Goal: Answer question/provide support: Share knowledge or assist other users

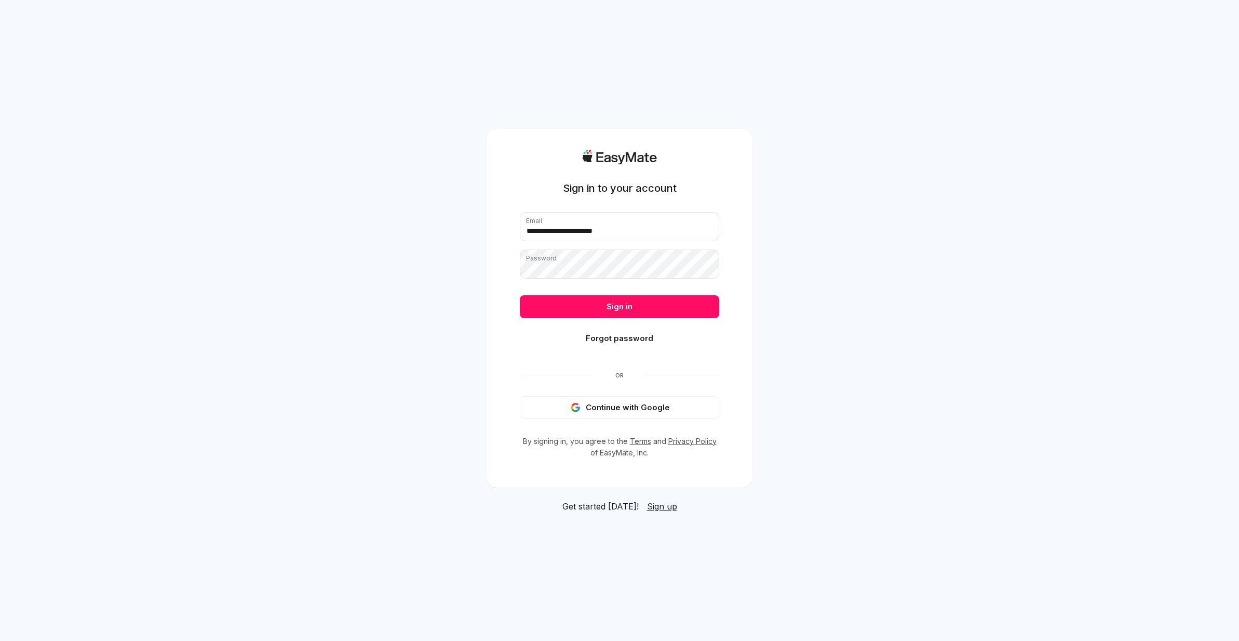
click at [615, 299] on button "Sign in" at bounding box center [619, 306] width 199 height 23
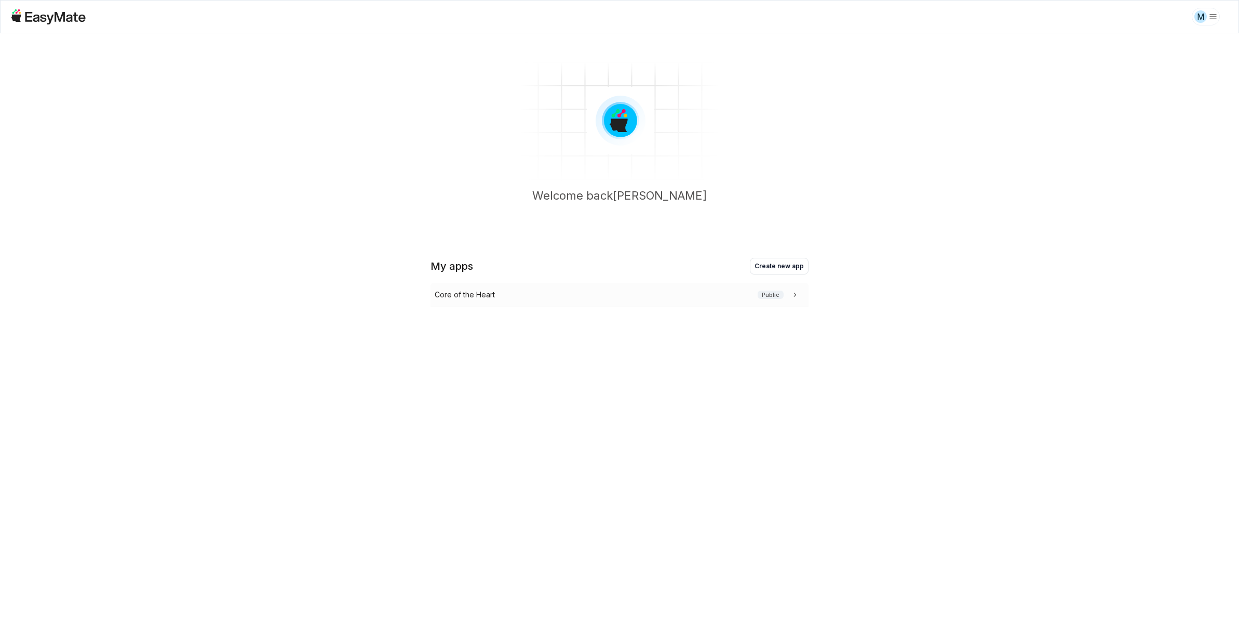
click at [464, 296] on p "Core of the Heart" at bounding box center [465, 294] width 60 height 11
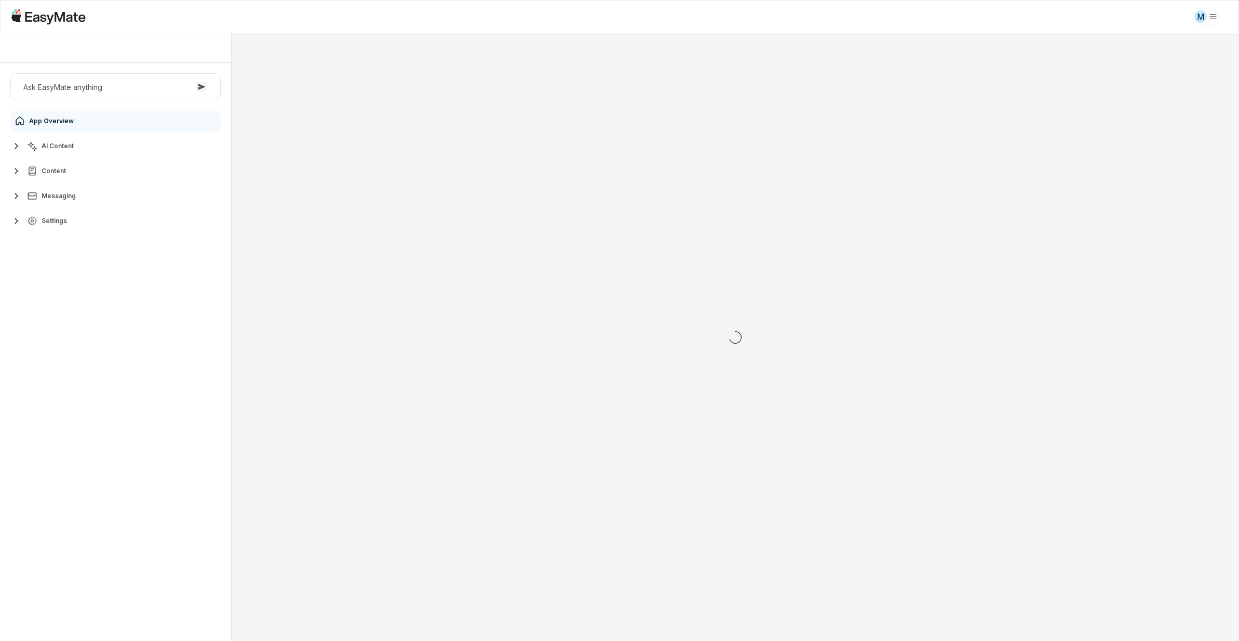
click at [68, 150] on span "AI Content" at bounding box center [58, 146] width 32 height 8
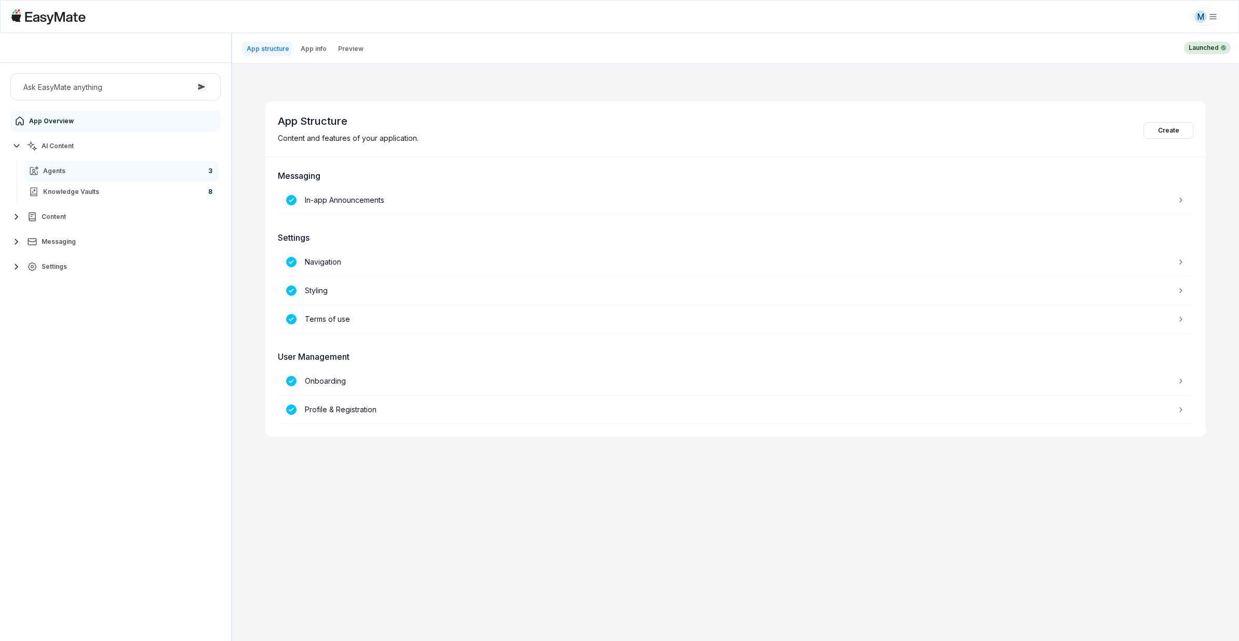
click at [75, 177] on link "Agents 3" at bounding box center [121, 171] width 194 height 21
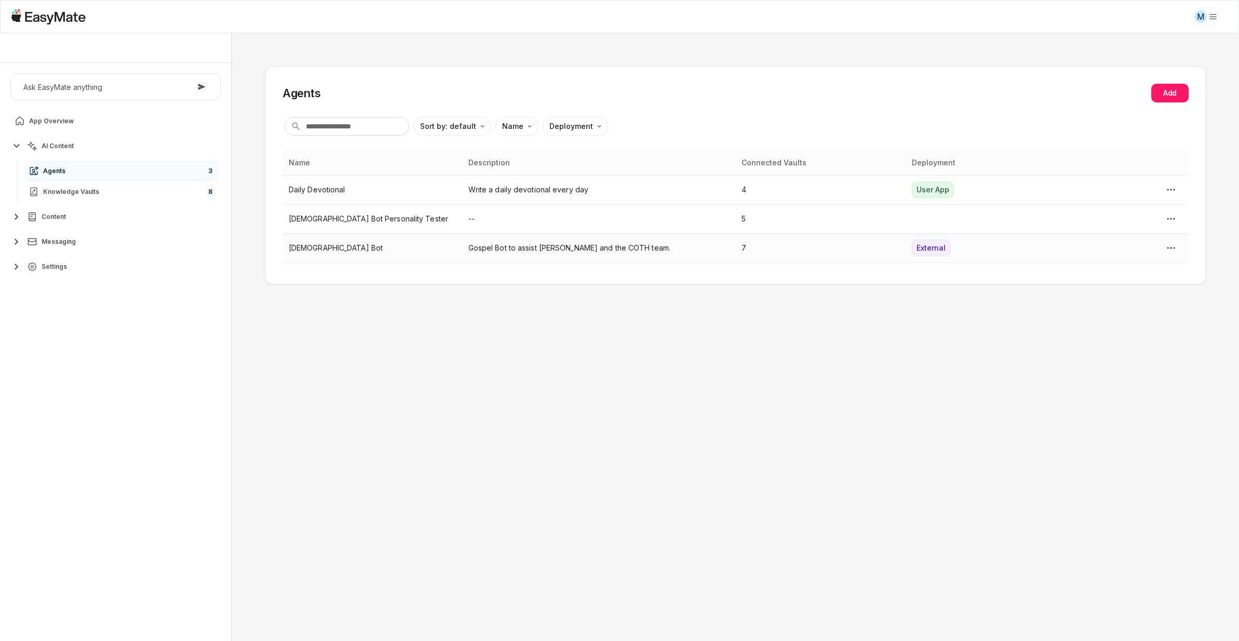
click at [369, 251] on p "[DEMOGRAPHIC_DATA] Bot" at bounding box center [372, 247] width 167 height 11
type textarea "*"
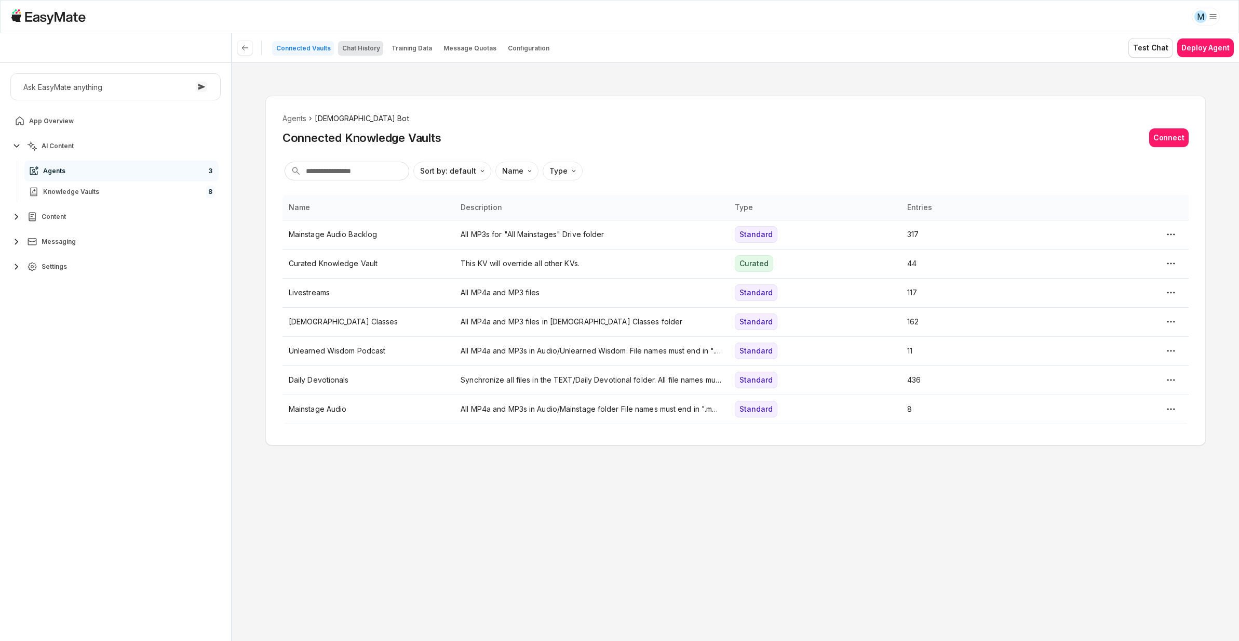
click at [370, 46] on p "Chat History" at bounding box center [361, 48] width 38 height 8
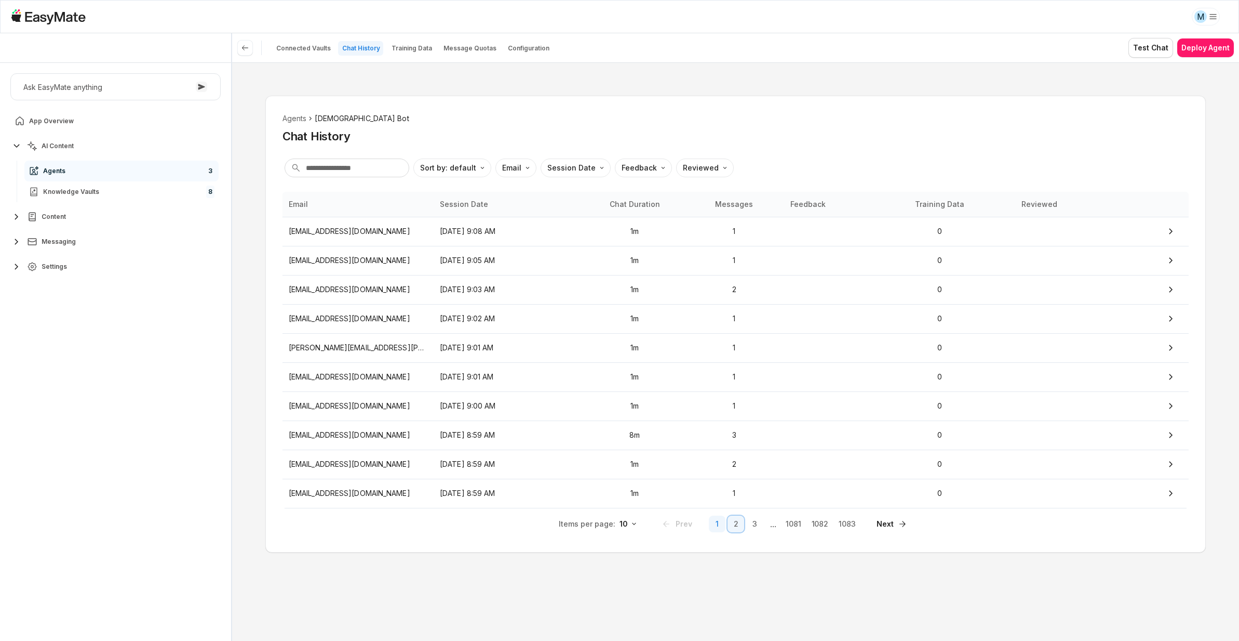
click at [735, 526] on button "2" at bounding box center [736, 523] width 17 height 17
click at [339, 170] on input "text" at bounding box center [347, 167] width 125 height 19
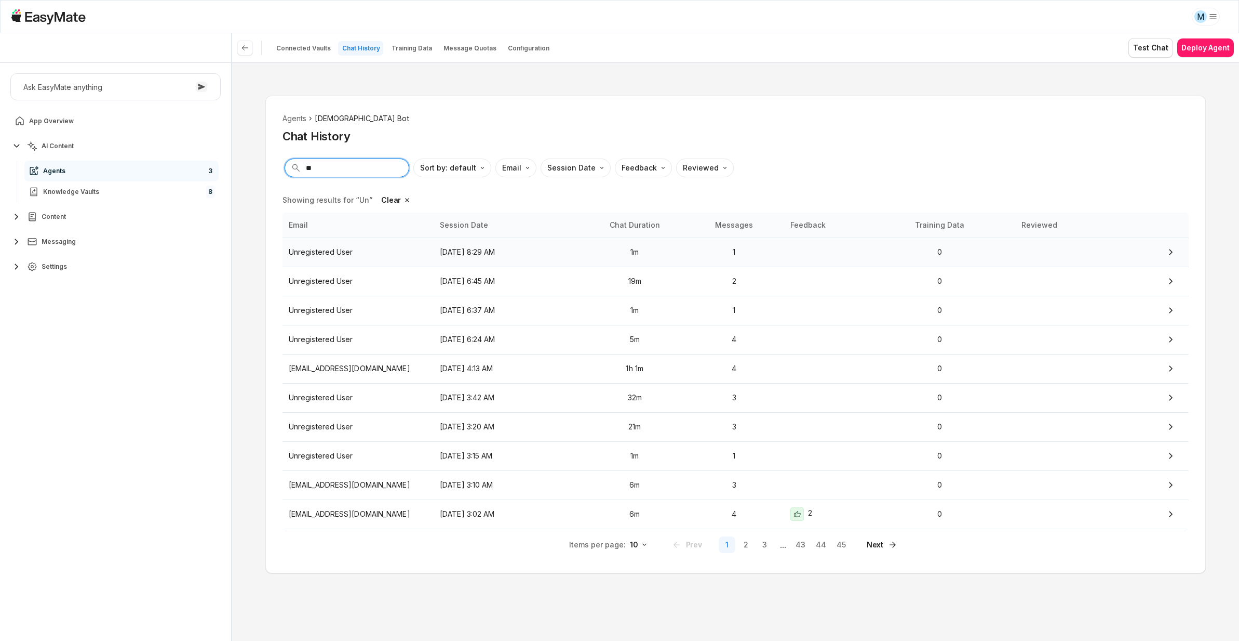
type input "**"
click at [442, 255] on p "[DATE] 8:29 AM" at bounding box center [509, 251] width 139 height 11
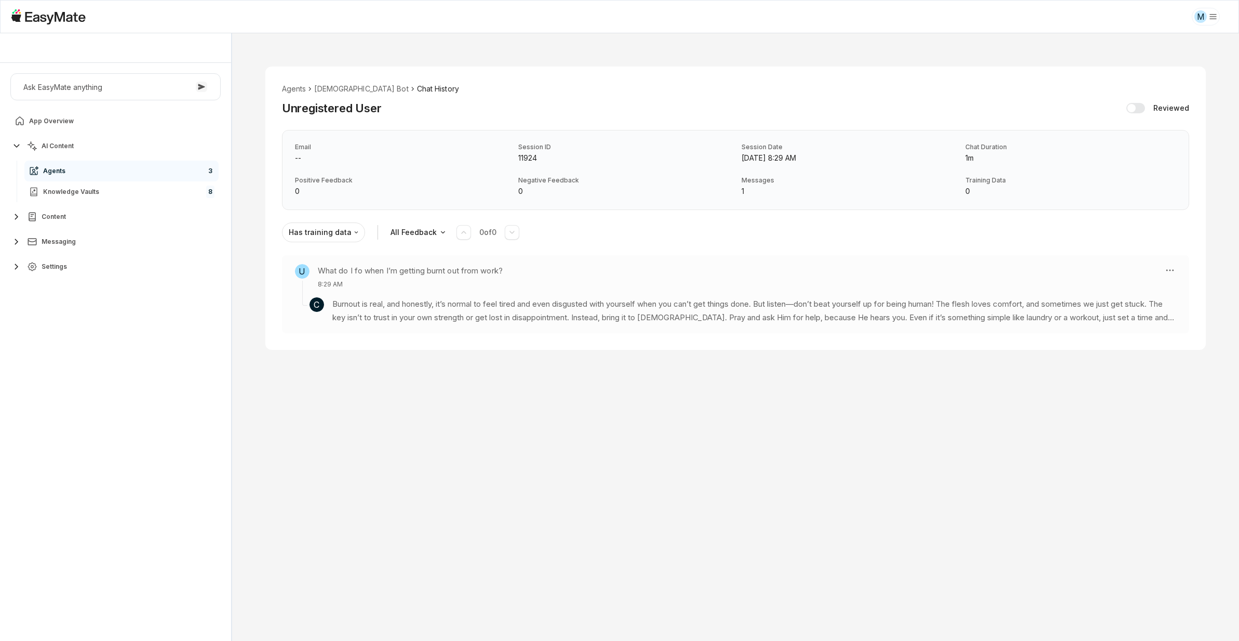
click at [489, 314] on p "Burnout is real, and honestly, it’s normal to feel tired and even disgusted wit…" at bounding box center [754, 311] width 844 height 28
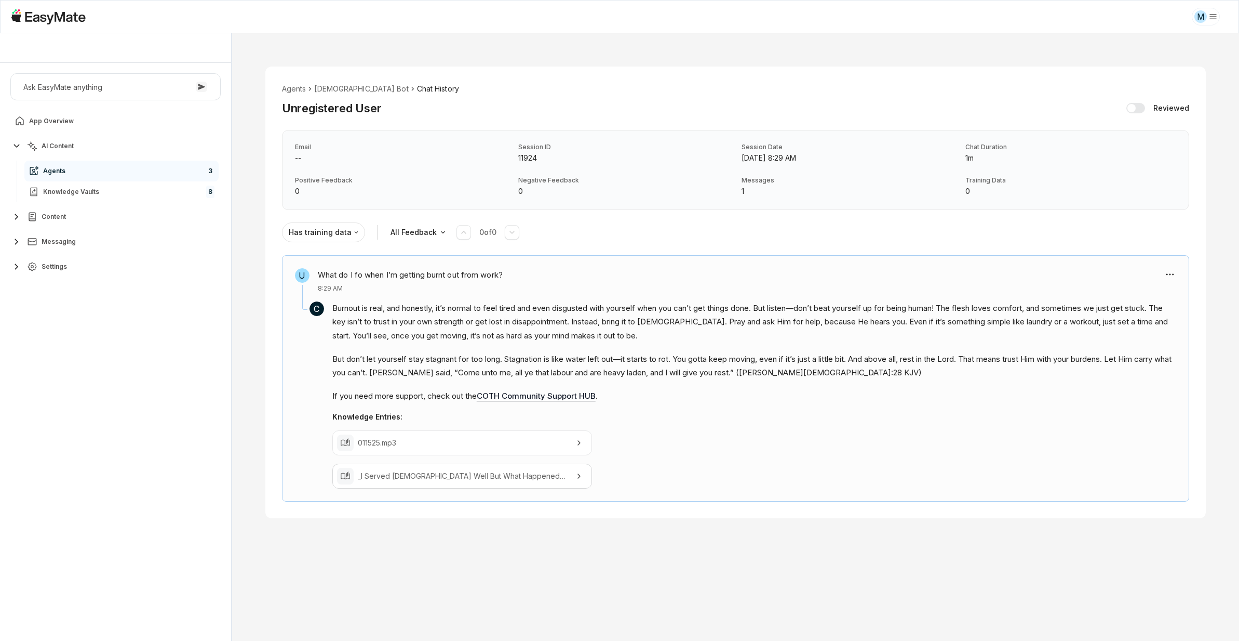
click at [465, 447] on p "011525.mp3" at bounding box center [462, 442] width 209 height 11
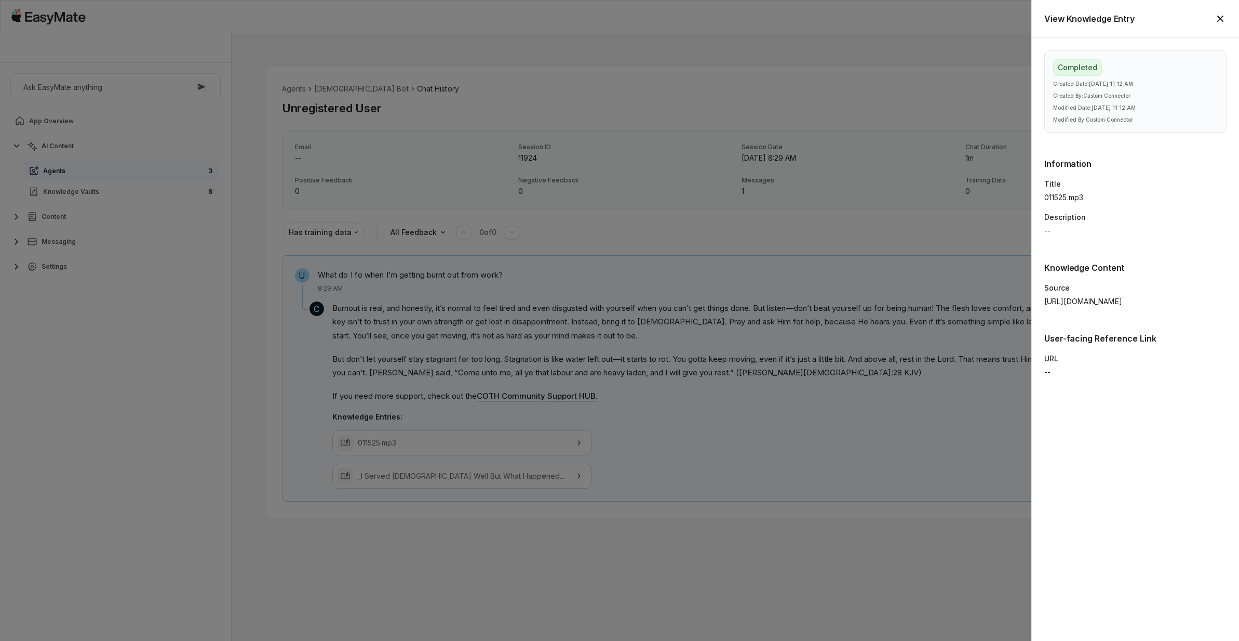
click at [1099, 307] on p "https://drive.google.com/file/d/1XPYvs0J9lCGTC_t1prWbtt-Y_73bSJ-a/view?usp=driv…" at bounding box center [1136, 301] width 182 height 11
type textarea "*"
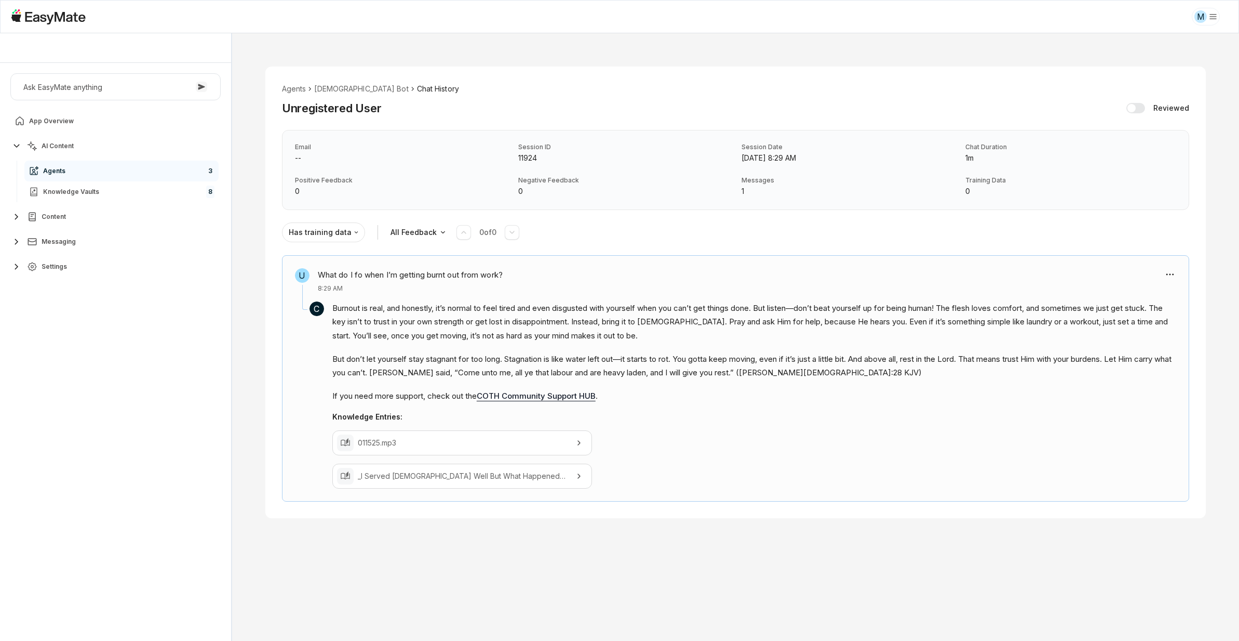
click at [560, 397] on link "COTH Community Support HUB" at bounding box center [536, 396] width 119 height 10
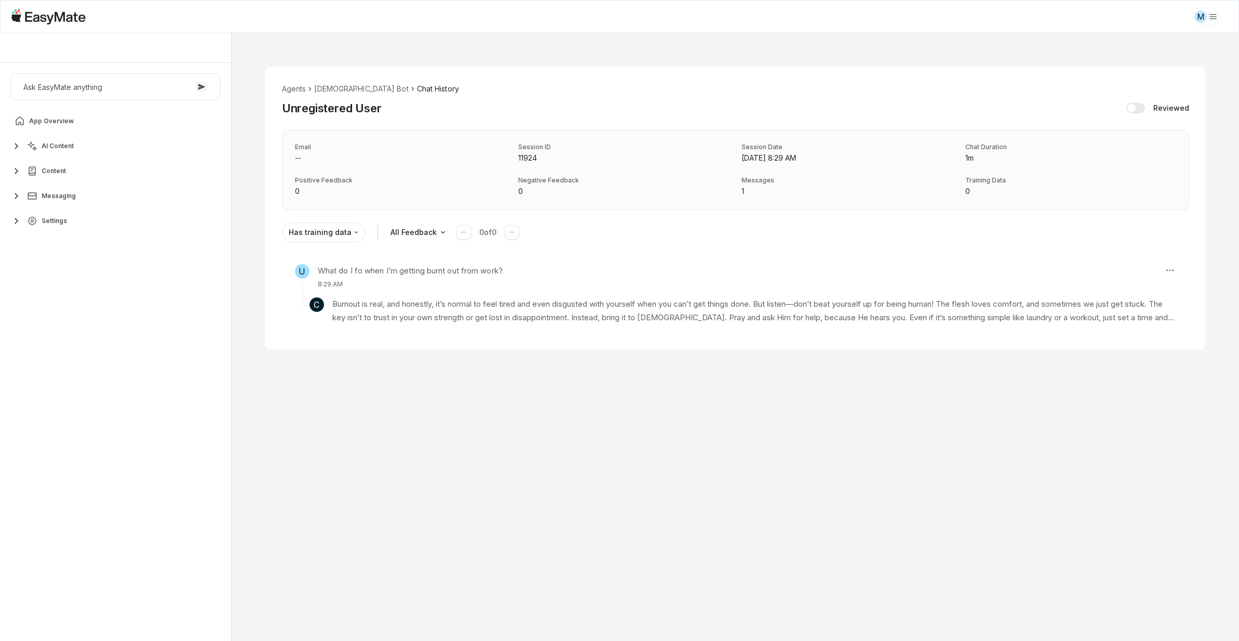
type textarea "*"
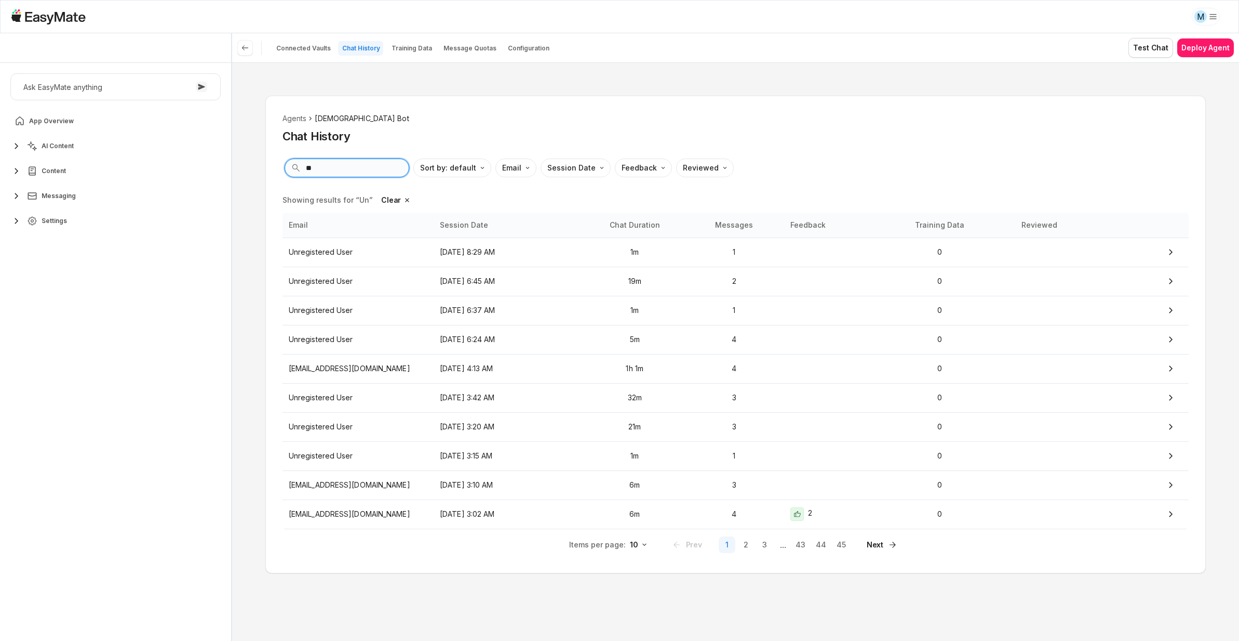
click at [336, 172] on input "**" at bounding box center [347, 167] width 125 height 19
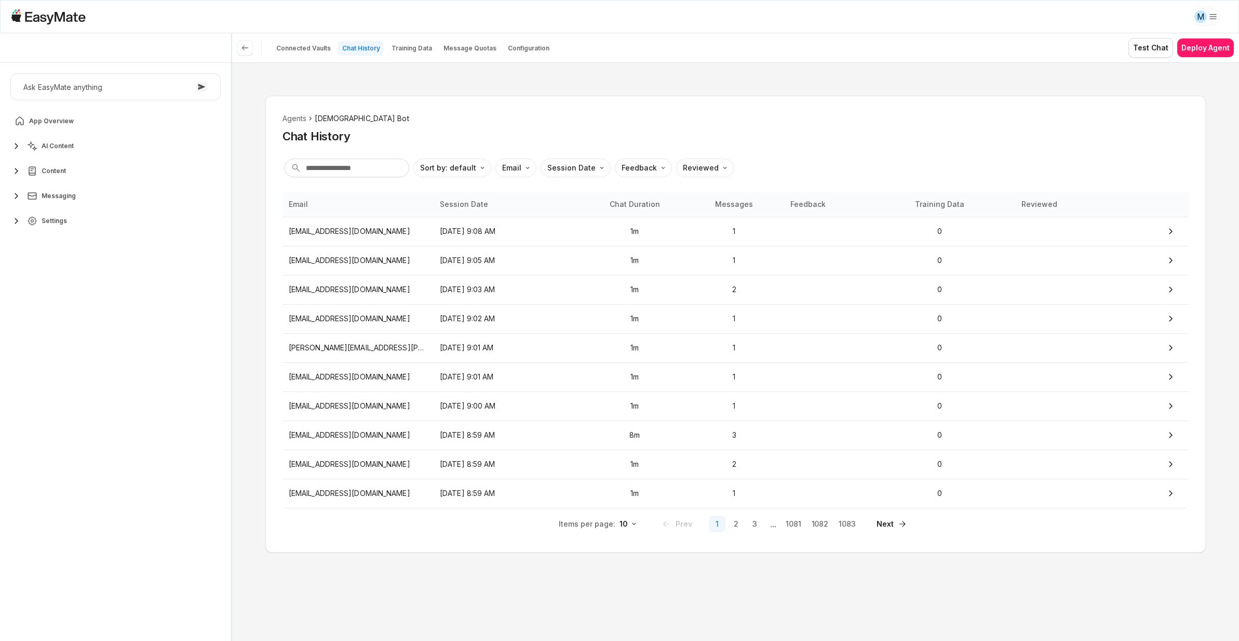
click at [628, 521] on html "M Core of the Heart Ask EasyMate anything App Overview AI Content Content Messa…" at bounding box center [619, 320] width 1239 height 641
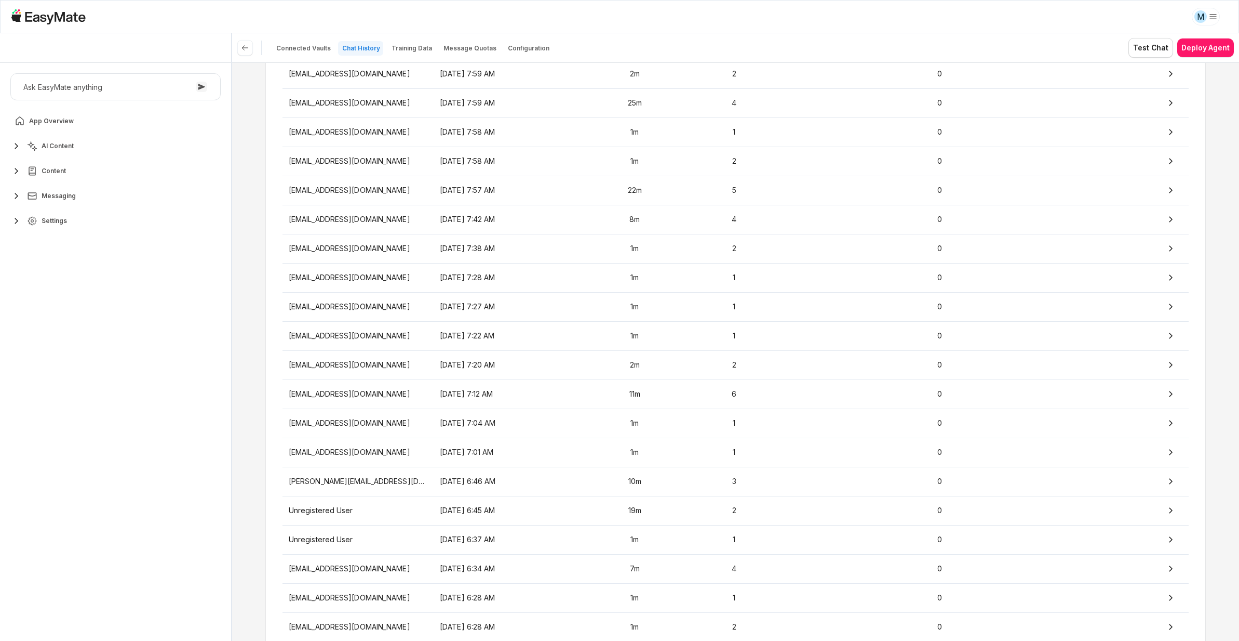
scroll to position [1109, 0]
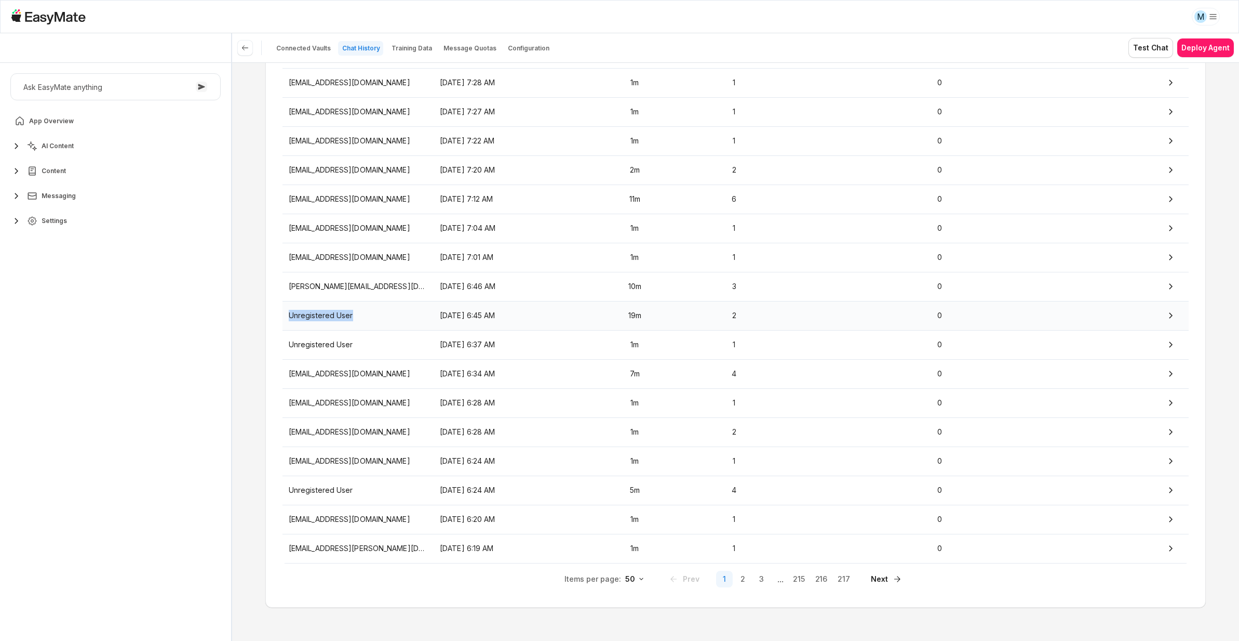
drag, startPoint x: 288, startPoint y: 315, endPoint x: 352, endPoint y: 318, distance: 64.0
click at [352, 318] on p "Unregistered User" at bounding box center [358, 315] width 139 height 11
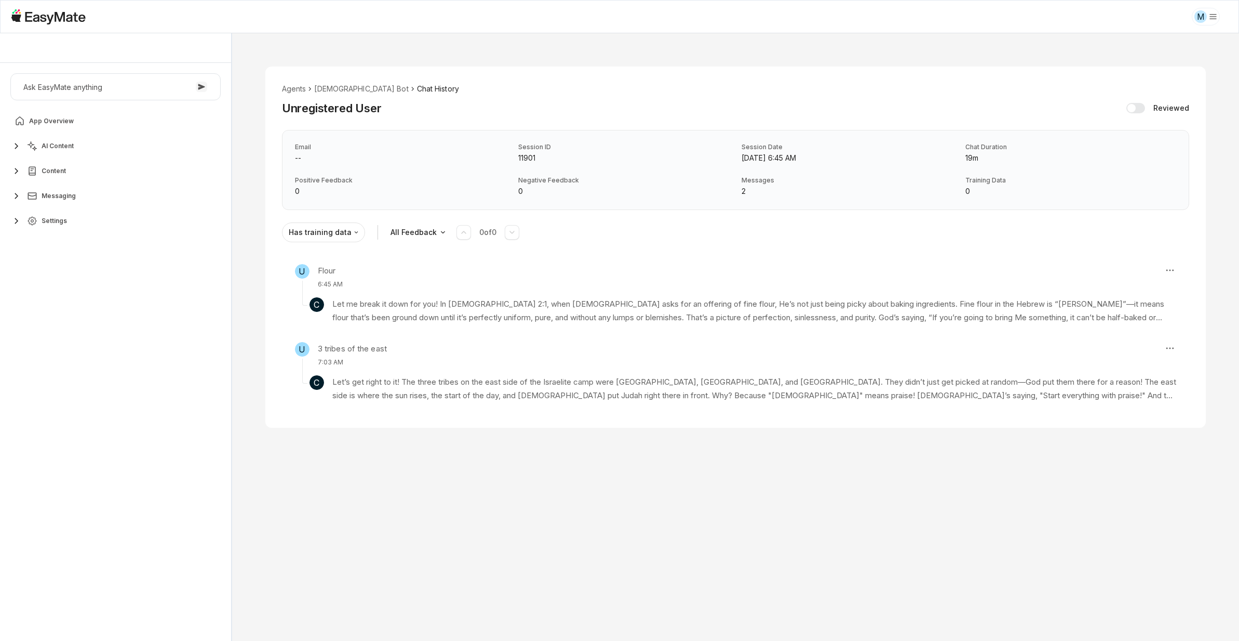
type textarea "*"
